Goal: Task Accomplishment & Management: Use online tool/utility

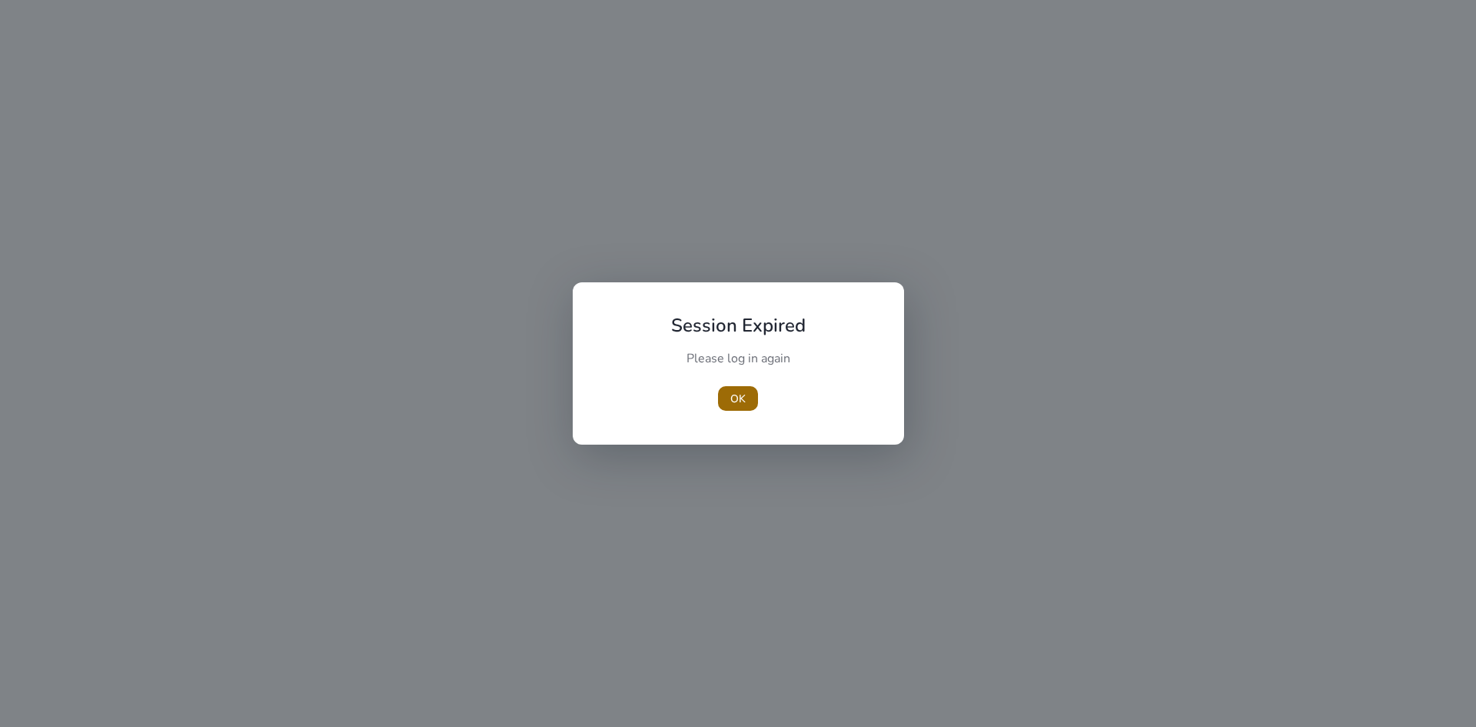
click at [746, 391] on span "button" at bounding box center [738, 398] width 40 height 37
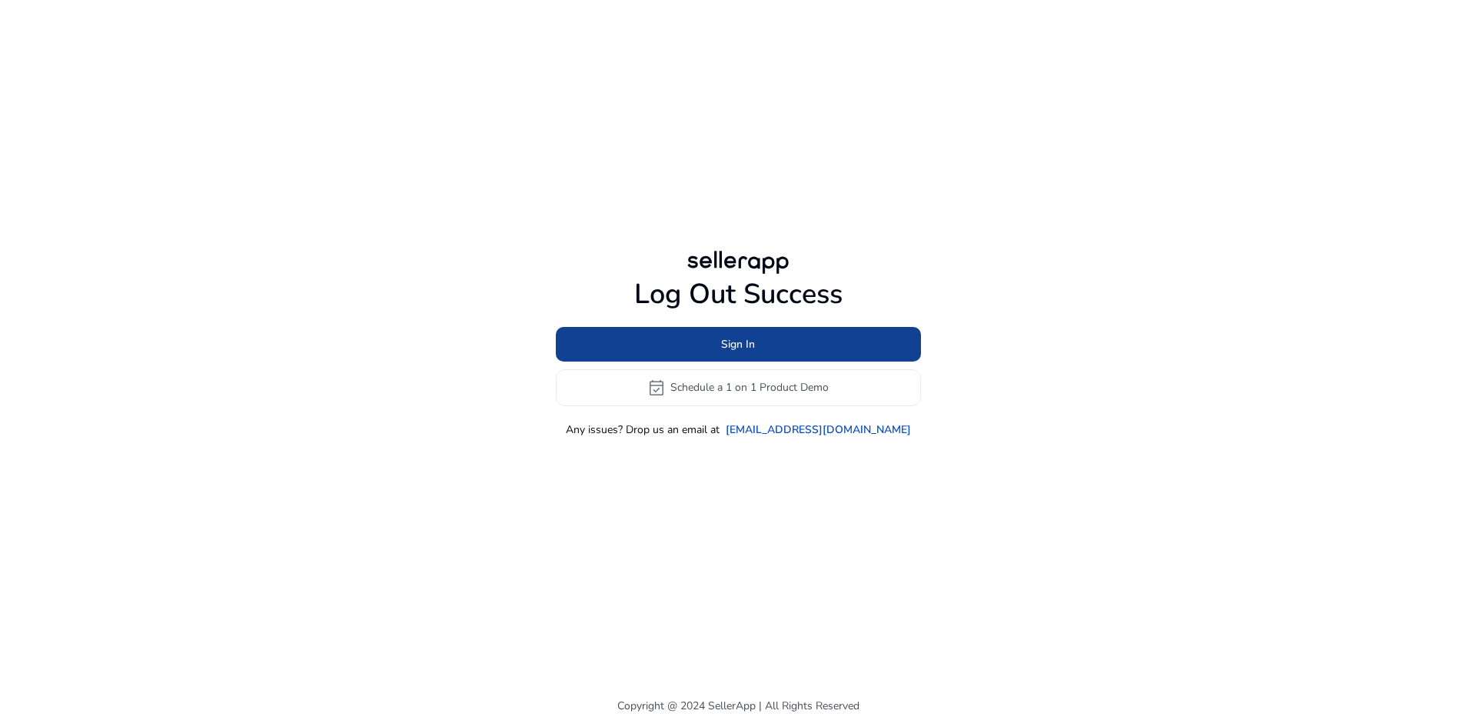
click at [802, 342] on span at bounding box center [738, 343] width 365 height 37
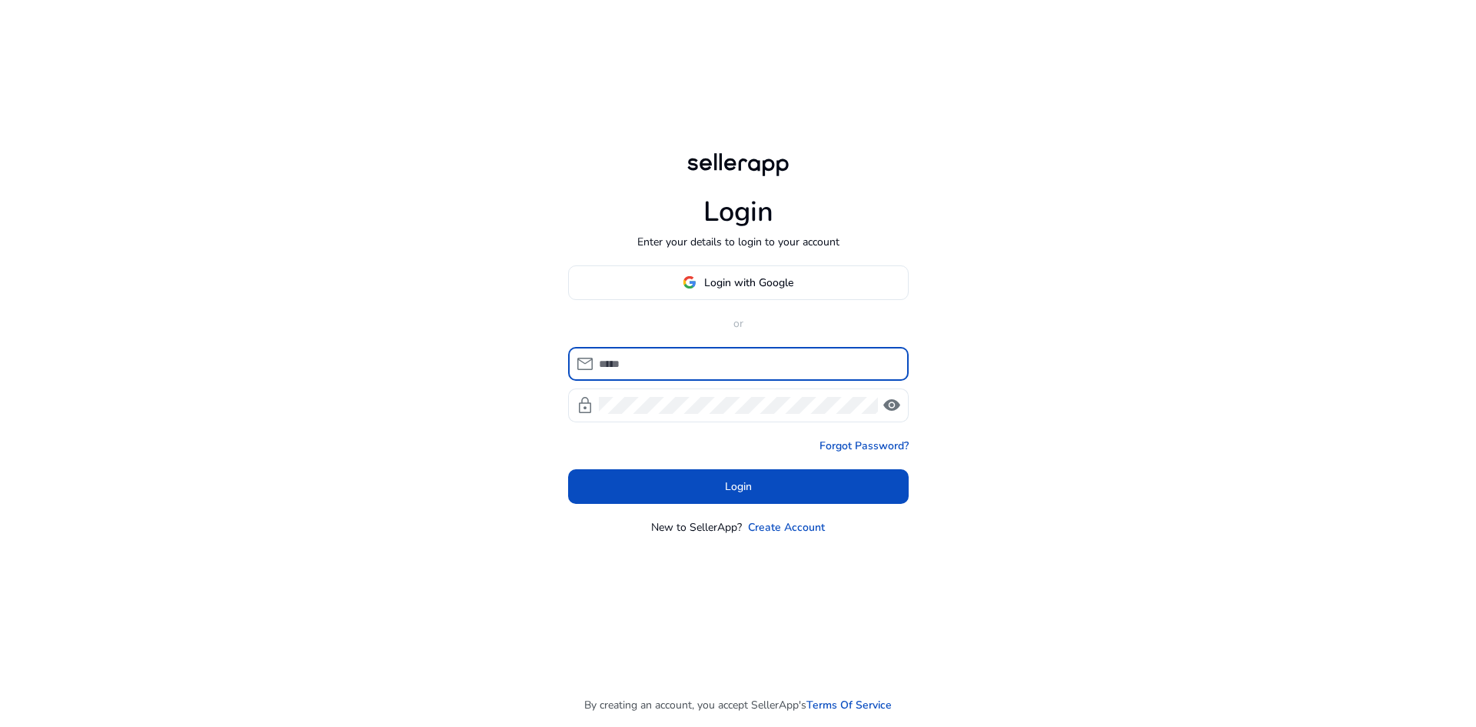
type input "**********"
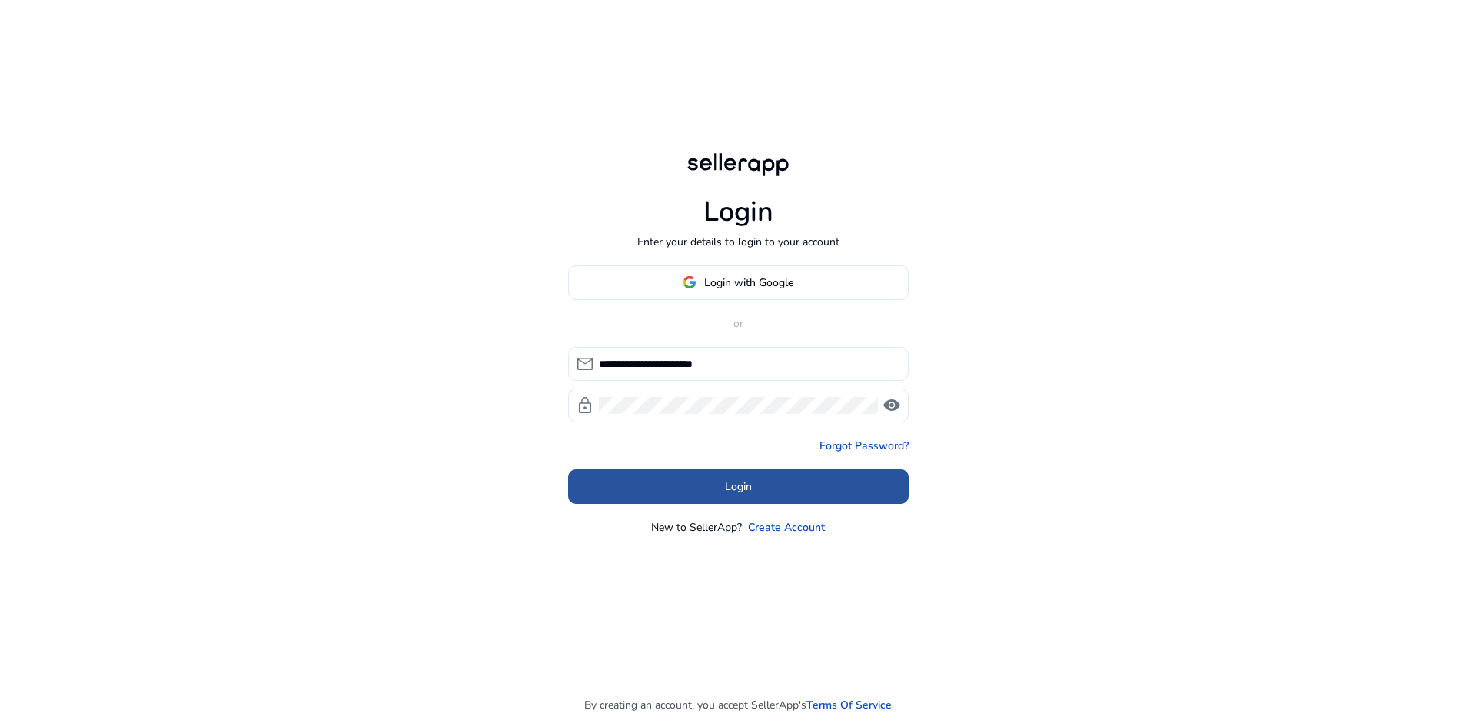
click at [670, 487] on span at bounding box center [738, 486] width 341 height 37
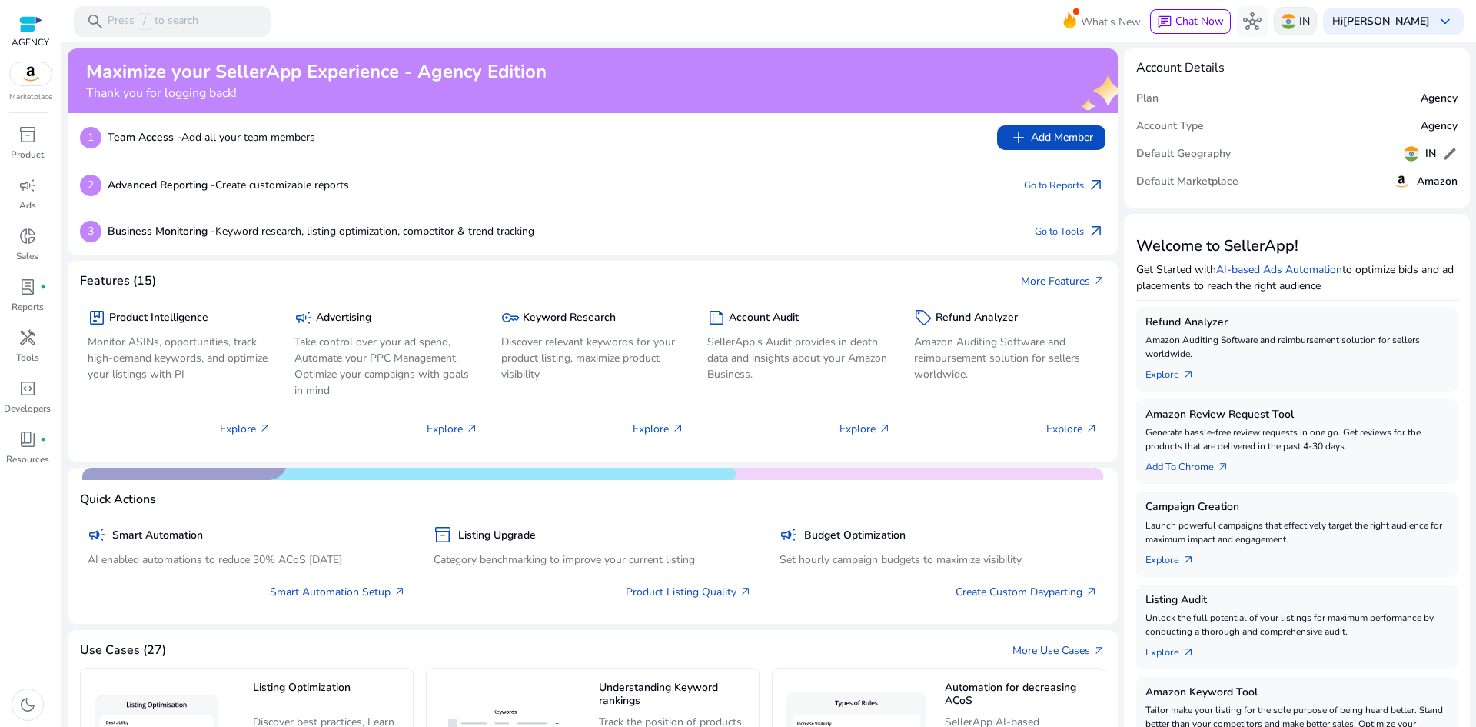
click at [1296, 15] on img at bounding box center [1288, 21] width 15 height 15
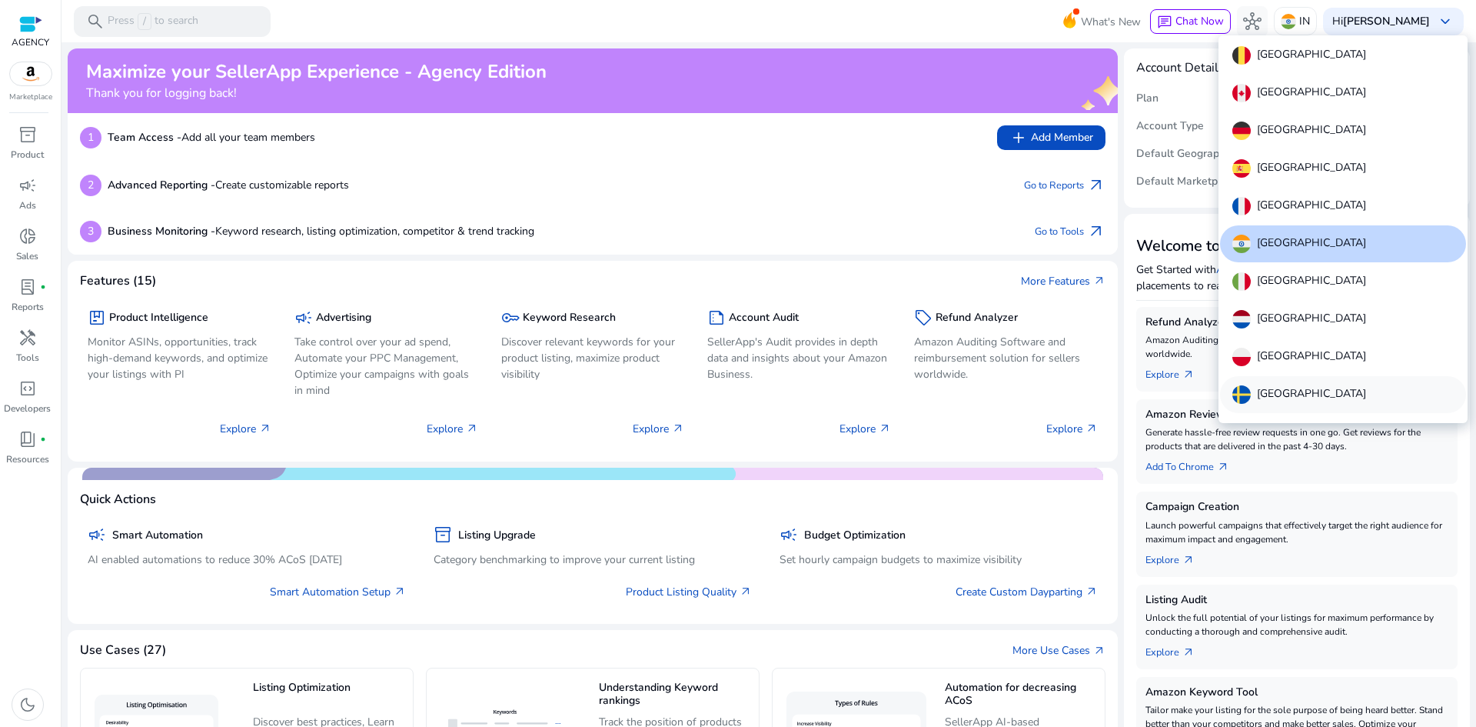
scroll to position [95, 0]
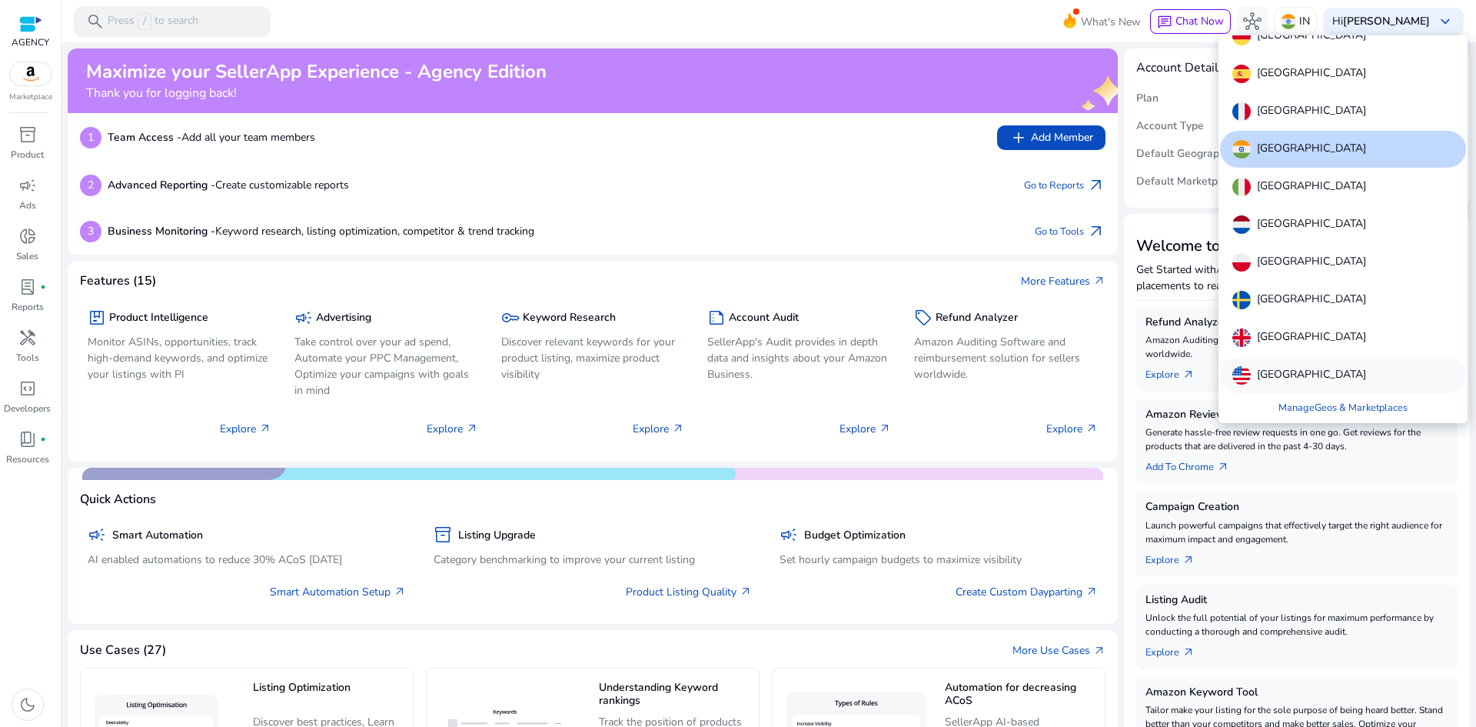
click at [1304, 364] on div "United States" at bounding box center [1343, 375] width 246 height 37
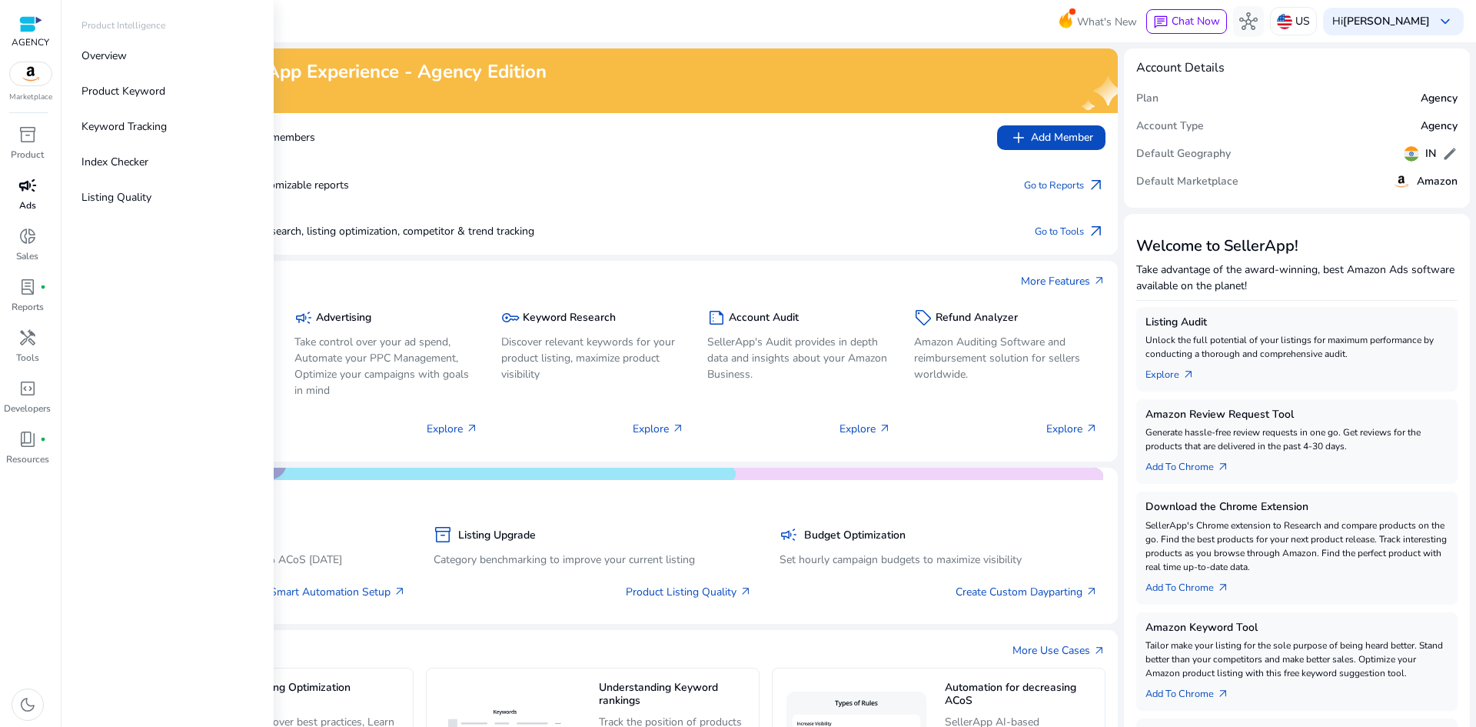
click at [17, 193] on div "campaign" at bounding box center [27, 185] width 43 height 25
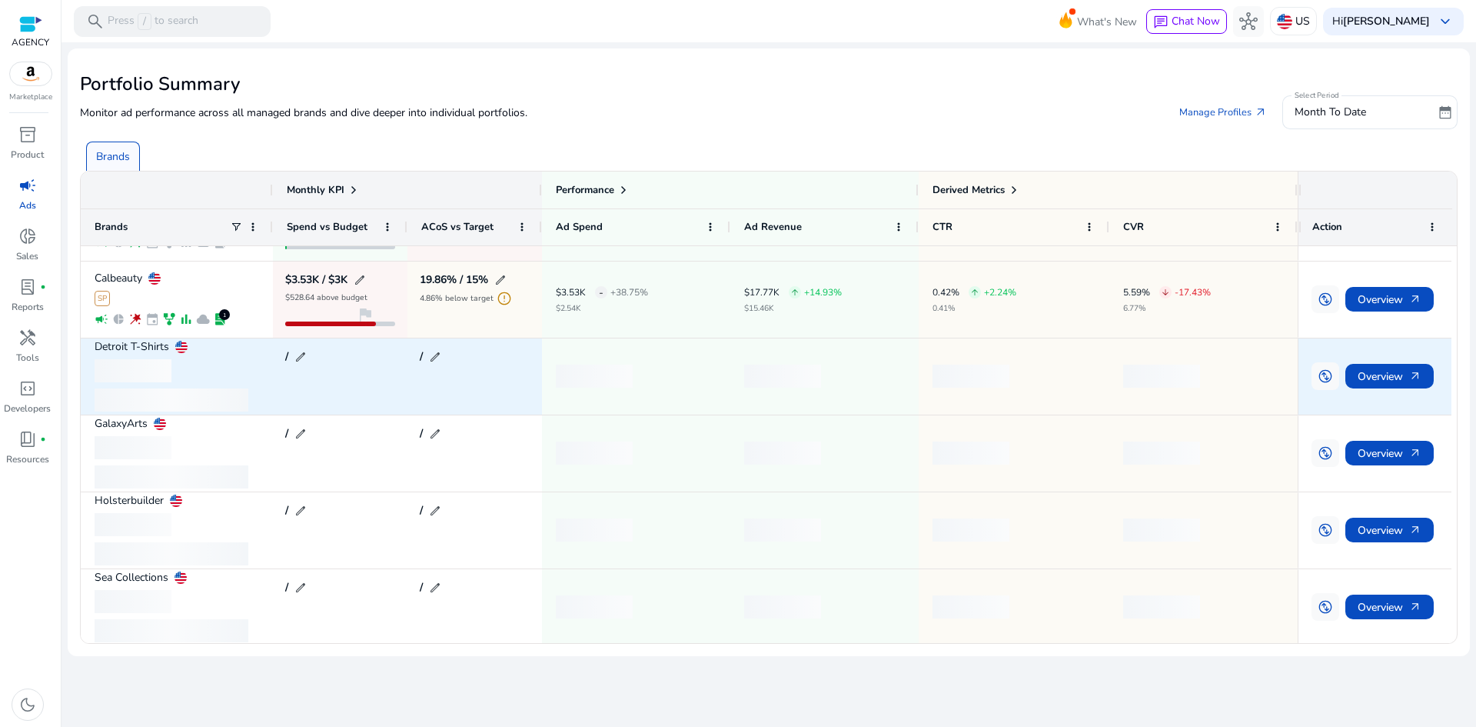
scroll to position [218, 0]
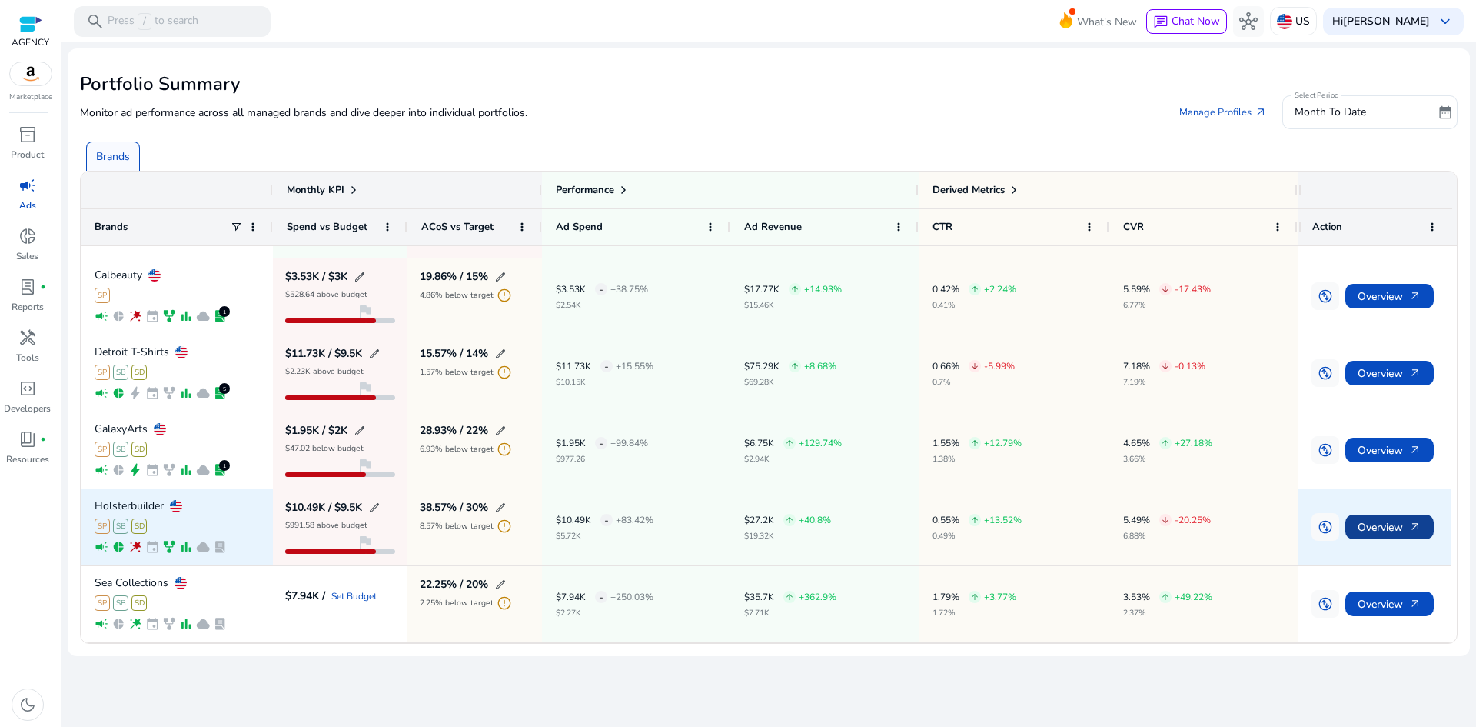
click at [1390, 523] on span "Overview arrow_outward" at bounding box center [1390, 527] width 64 height 32
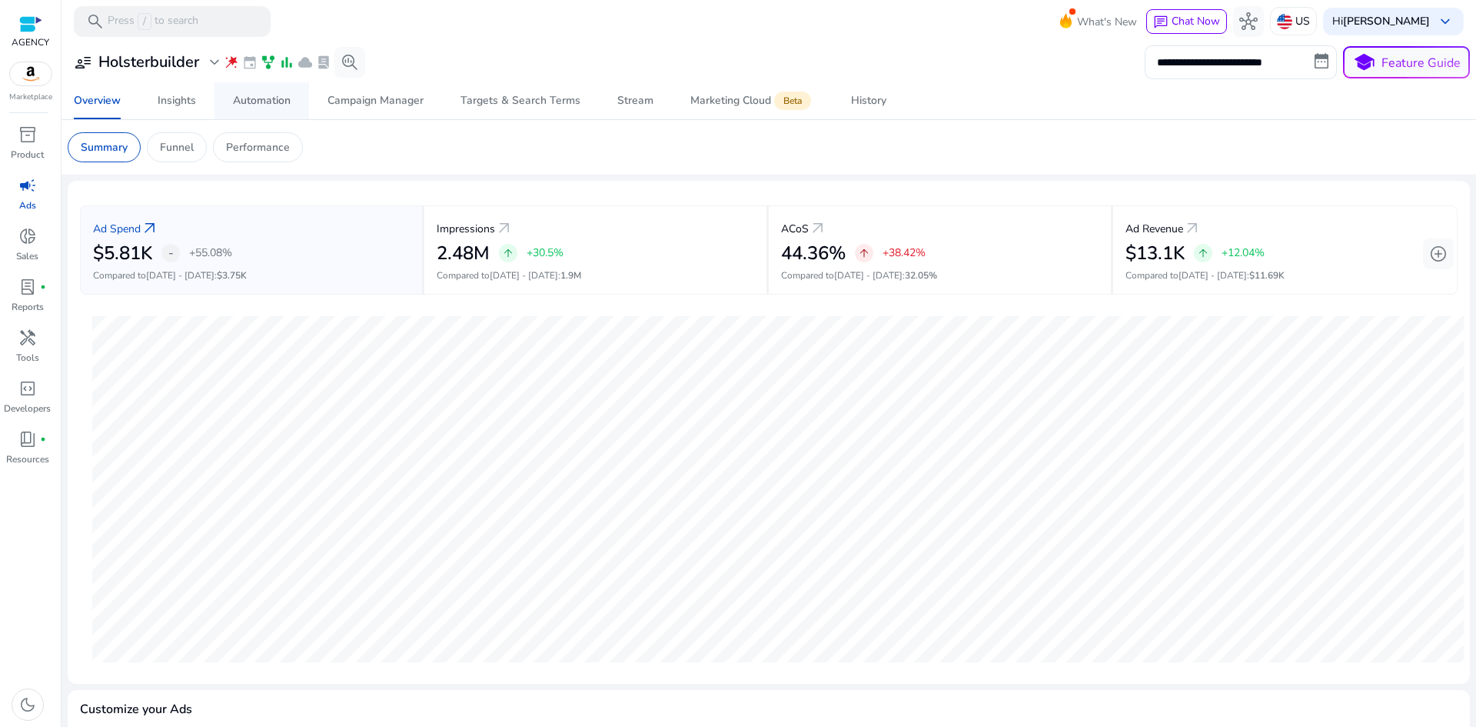
click at [283, 88] on span "Automation" at bounding box center [262, 100] width 58 height 37
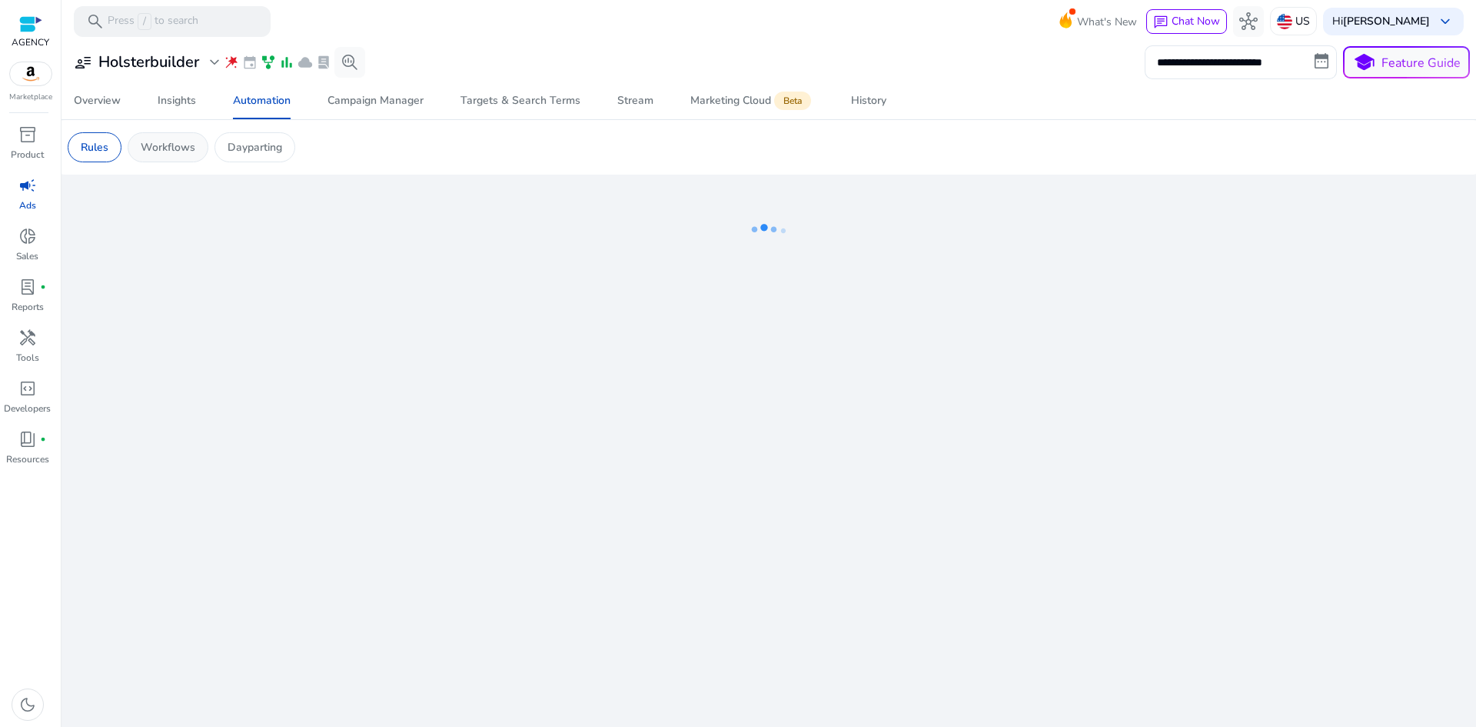
click at [155, 151] on p "Workflows" at bounding box center [168, 147] width 55 height 16
